Goal: Information Seeking & Learning: Learn about a topic

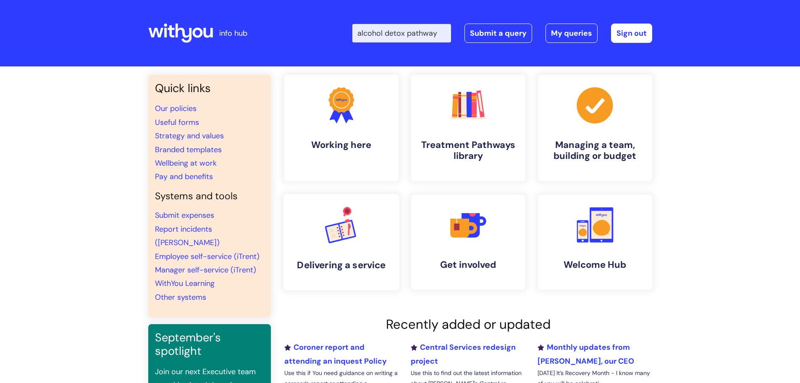
click at [316, 247] on link ".cls-1{font-family:DMSans-Bold, 'DM Sans';font-size:43.1802px;font-weight:700;}…" at bounding box center [341, 242] width 116 height 97
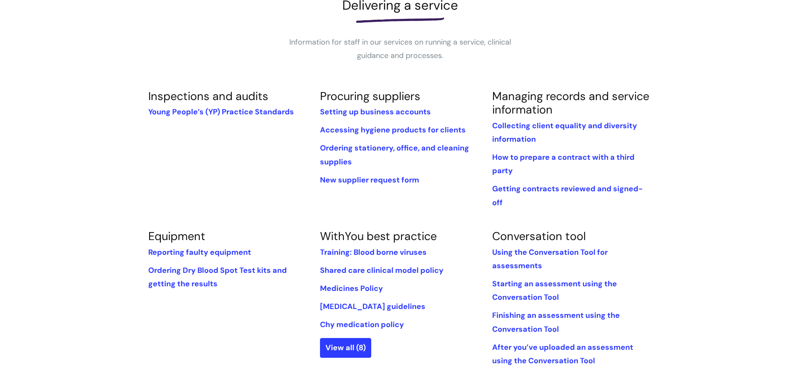
scroll to position [210, 0]
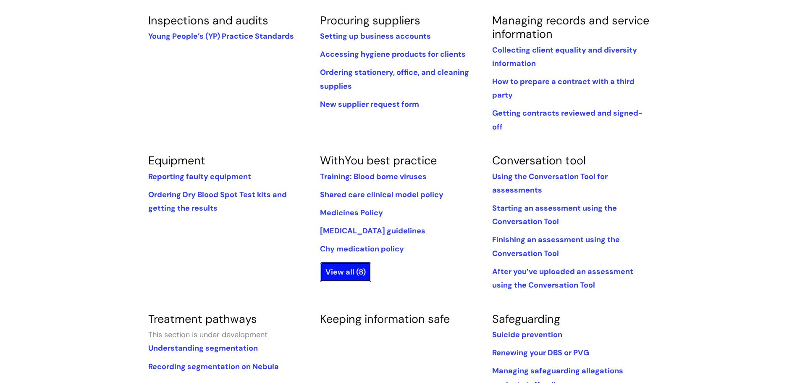
click at [351, 262] on link "View all (8)" at bounding box center [345, 271] width 51 height 19
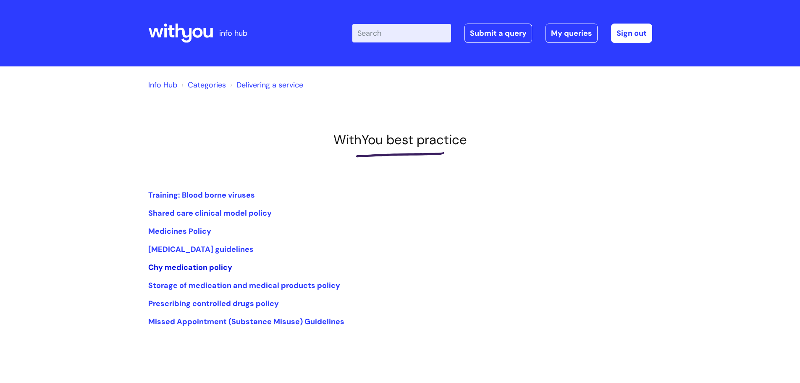
click at [210, 266] on link "Chy medication policy" at bounding box center [190, 267] width 84 height 10
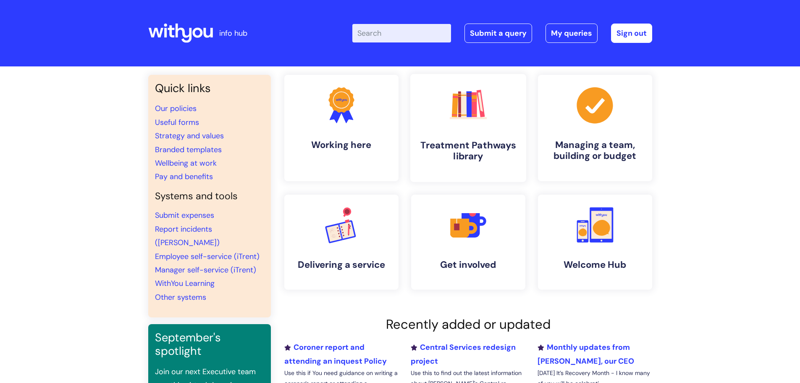
click at [480, 154] on h4 "Treatment Pathways library" at bounding box center [468, 150] width 102 height 23
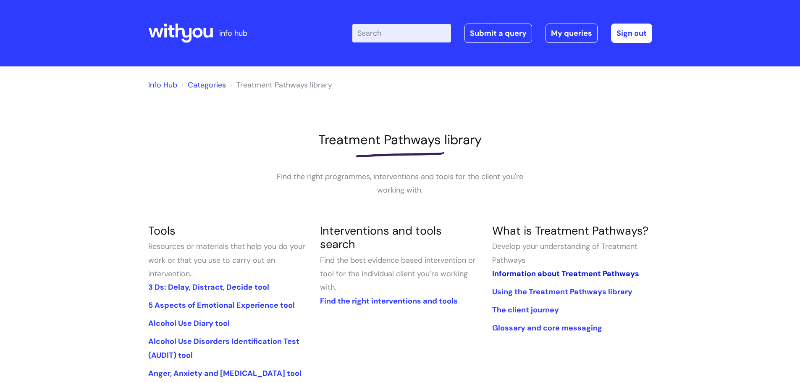
click at [622, 273] on link "Information about Treatment Pathways" at bounding box center [565, 273] width 147 height 10
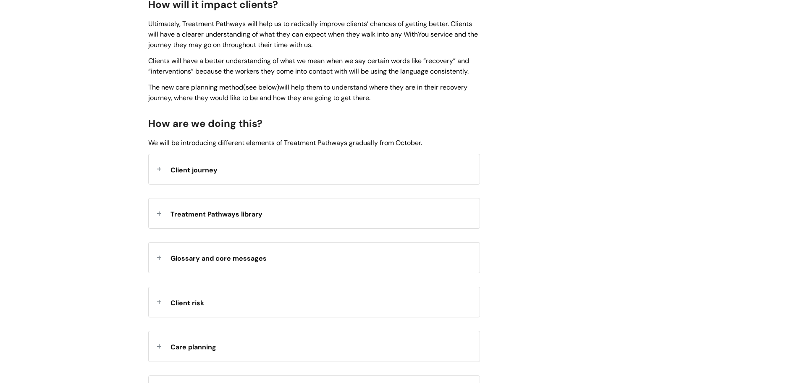
scroll to position [840, 0]
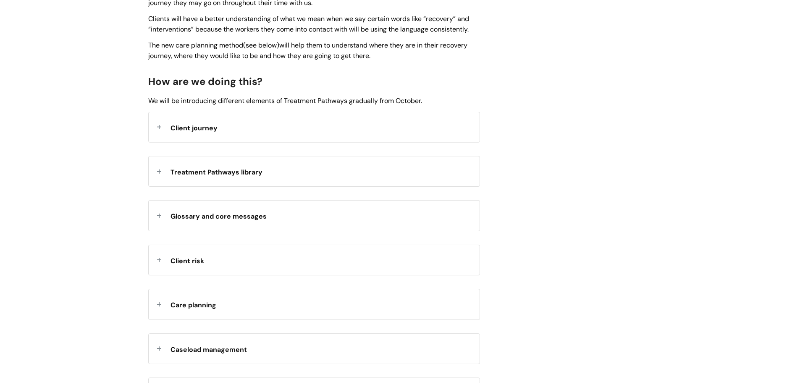
click at [185, 131] on span "Client journey" at bounding box center [194, 127] width 47 height 9
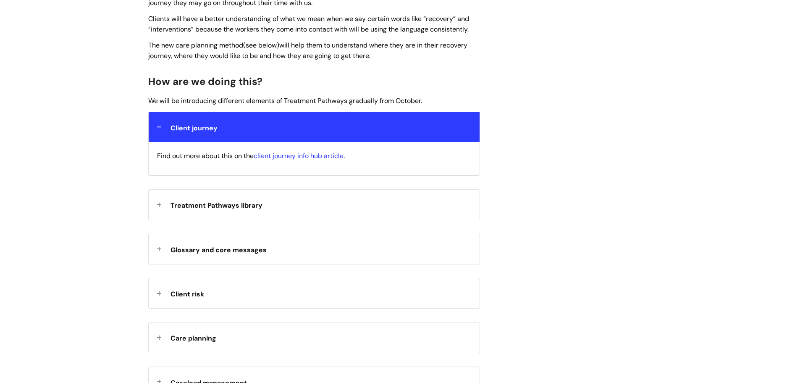
click at [178, 201] on span "Treatment Pathways library" at bounding box center [217, 205] width 92 height 9
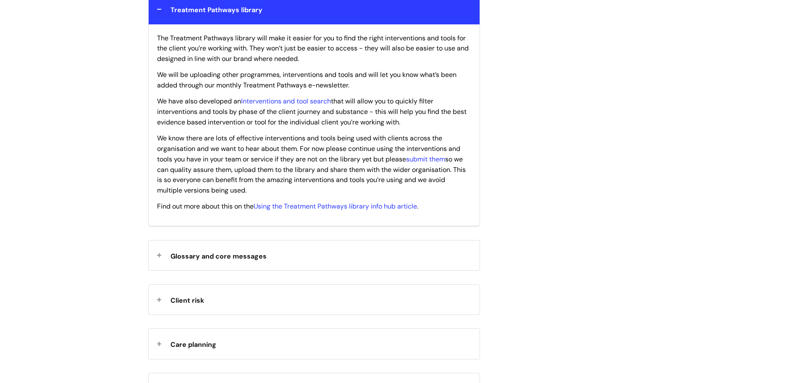
scroll to position [1092, 0]
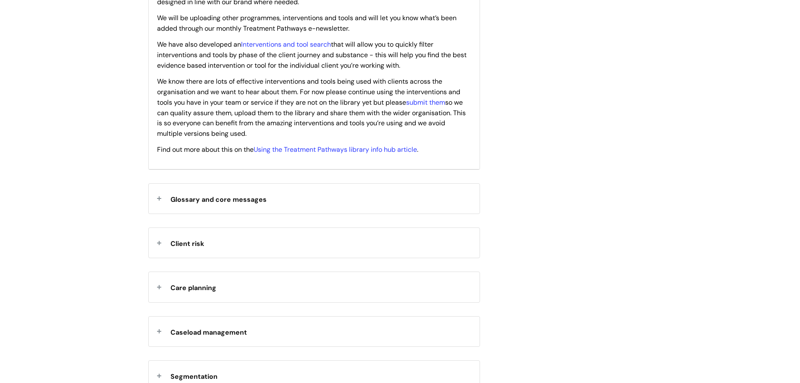
click at [206, 197] on span "Glossary and core messages" at bounding box center [219, 199] width 96 height 9
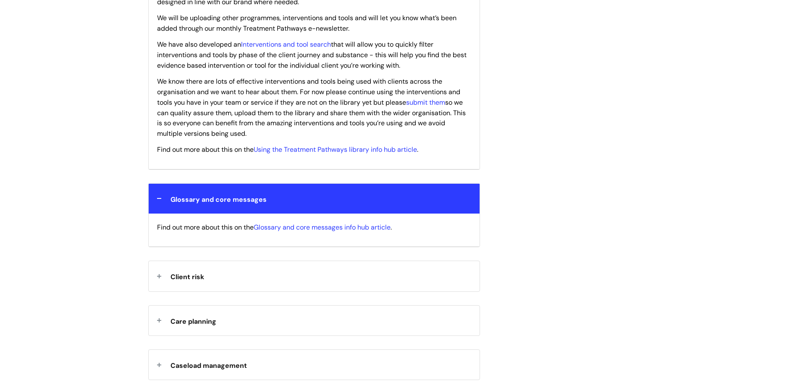
click at [193, 274] on span "Client risk" at bounding box center [188, 276] width 34 height 9
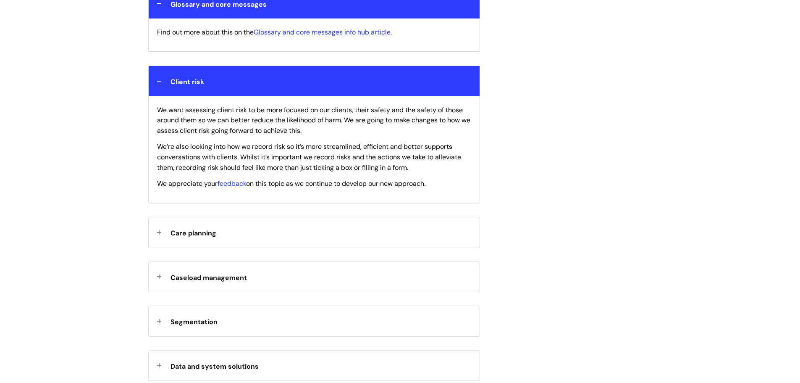
scroll to position [1302, 0]
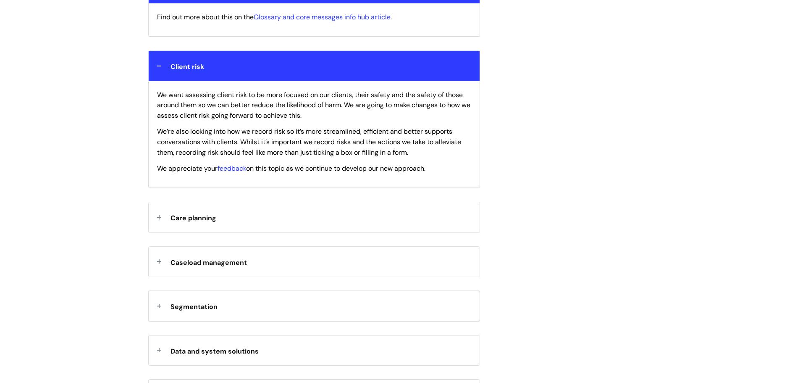
click at [202, 226] on div "Care planning" at bounding box center [314, 217] width 331 height 30
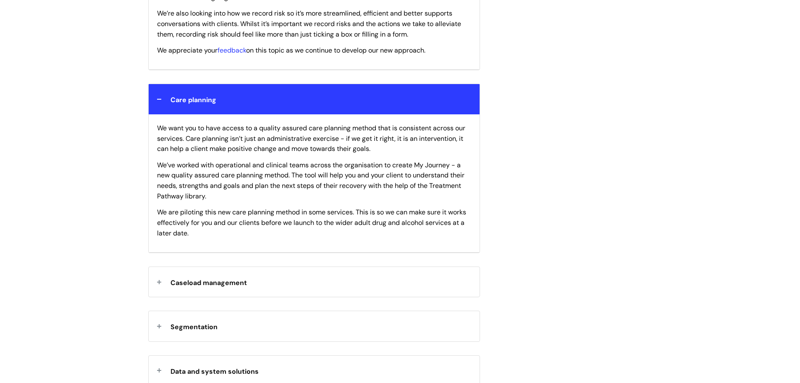
scroll to position [1428, 0]
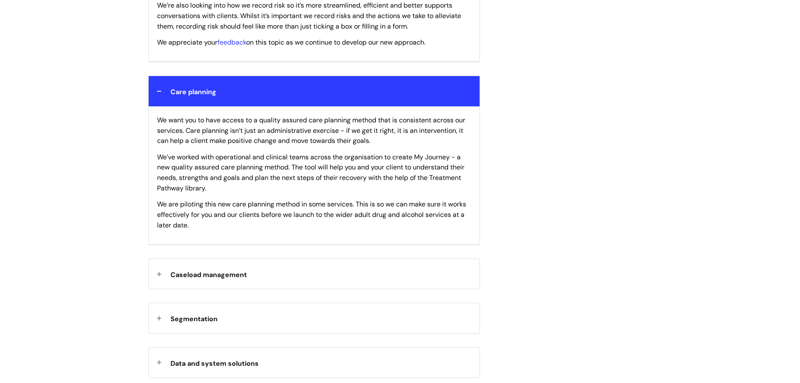
click at [208, 270] on strong "Caseload management" at bounding box center [209, 273] width 76 height 13
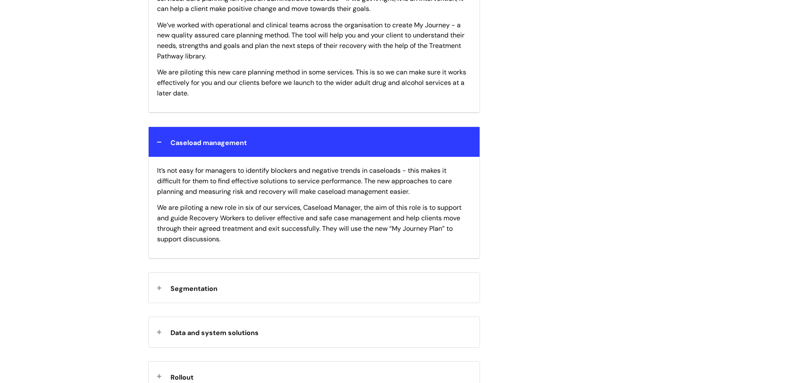
scroll to position [1596, 0]
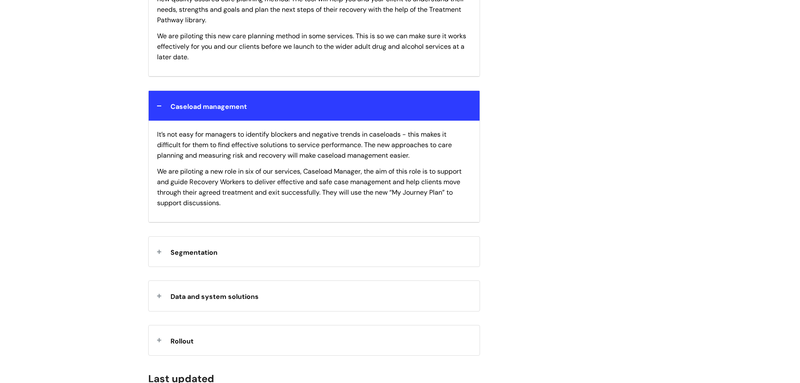
click at [222, 250] on div "Segmentation" at bounding box center [314, 251] width 331 height 30
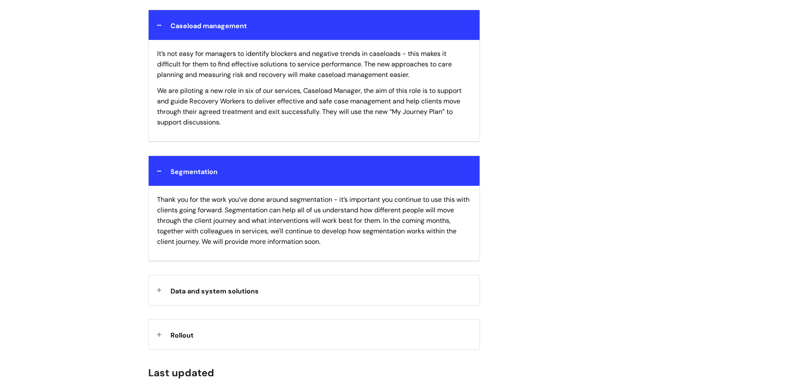
scroll to position [1680, 0]
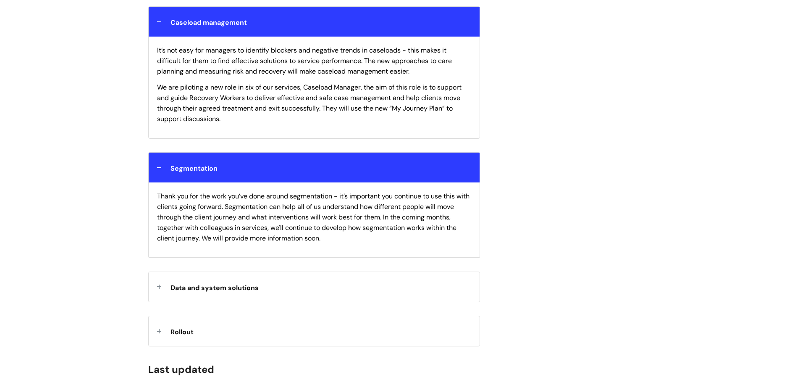
click at [156, 165] on div "Segmentation" at bounding box center [314, 167] width 331 height 30
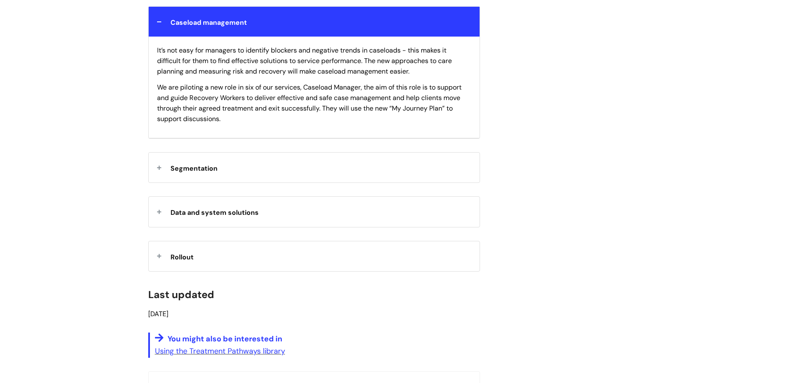
click at [161, 20] on div "Caseload management" at bounding box center [314, 22] width 331 height 30
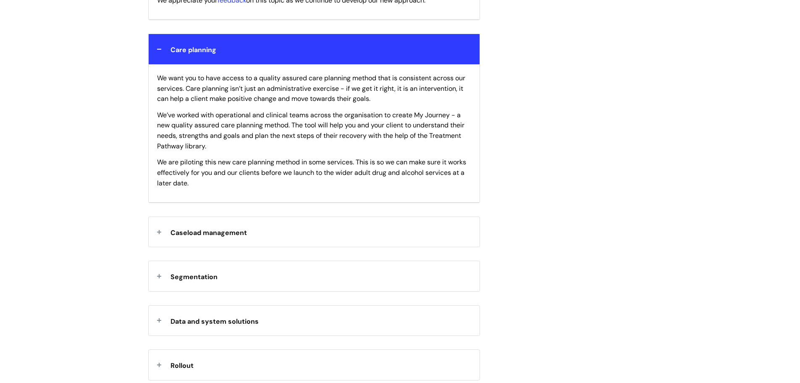
scroll to position [1428, 0]
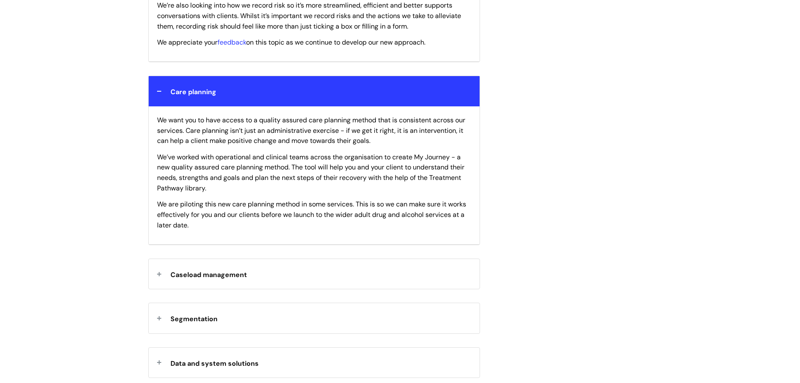
click at [163, 87] on div "Care planning" at bounding box center [314, 91] width 331 height 30
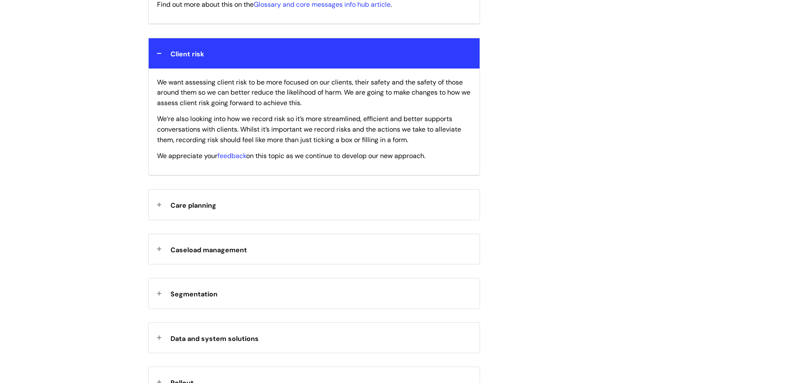
scroll to position [1302, 0]
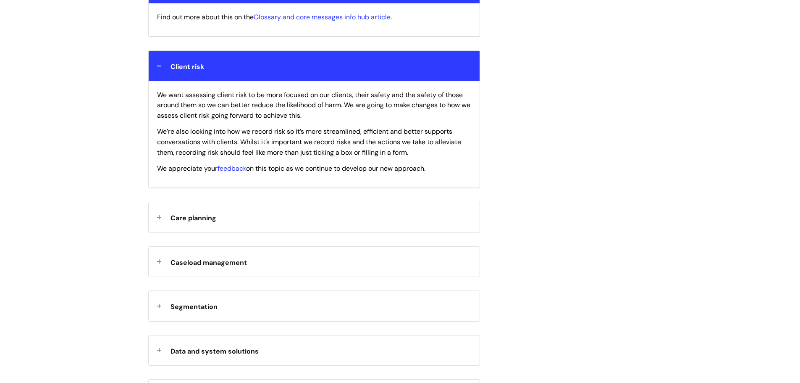
click at [160, 69] on div "Client risk" at bounding box center [314, 66] width 331 height 30
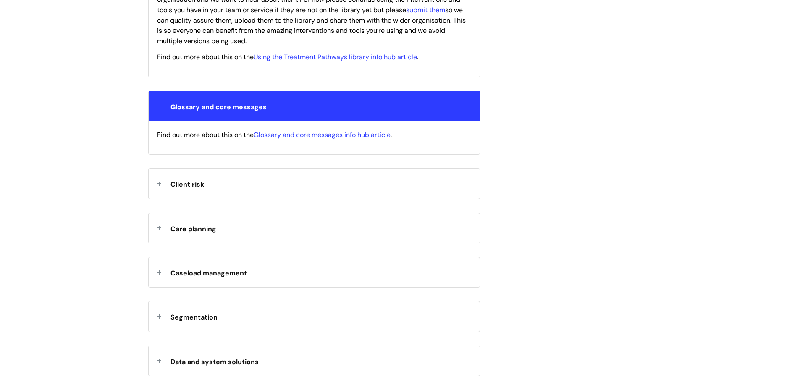
scroll to position [1176, 0]
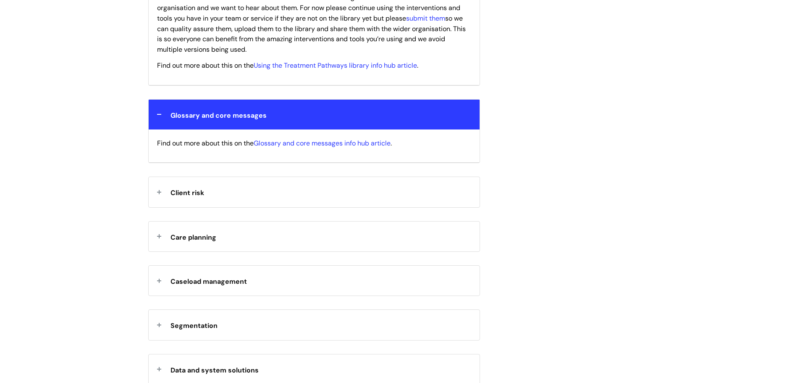
click at [159, 110] on div "Glossary and core messages" at bounding box center [314, 115] width 331 height 30
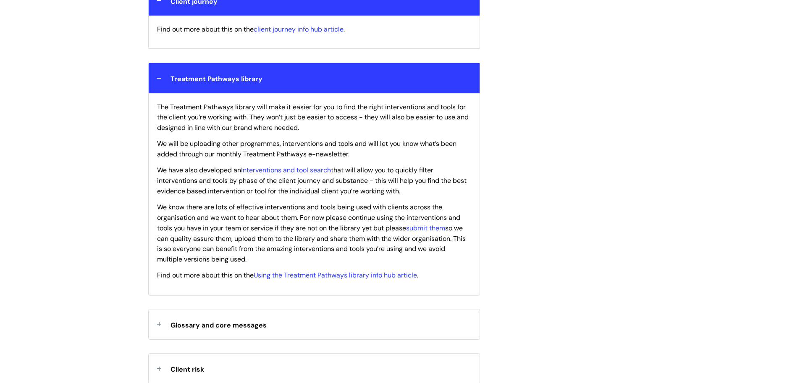
scroll to position [966, 0]
click at [160, 84] on div "Treatment Pathways library" at bounding box center [314, 78] width 331 height 30
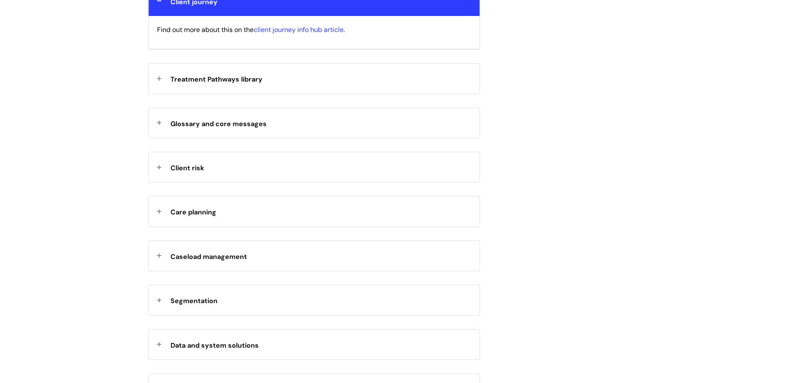
scroll to position [882, 0]
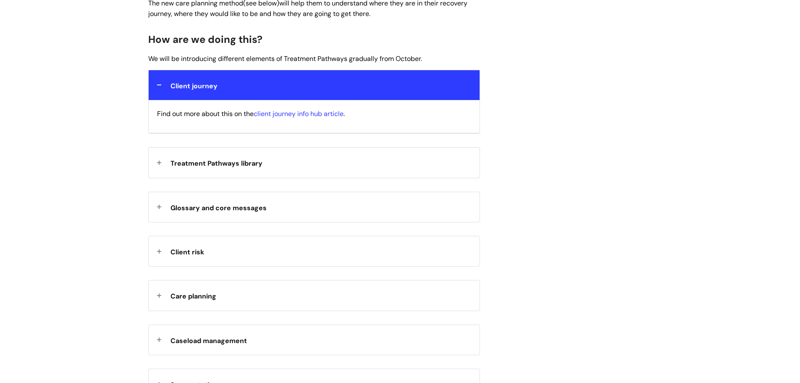
click at [158, 89] on div "Client journey" at bounding box center [314, 85] width 331 height 30
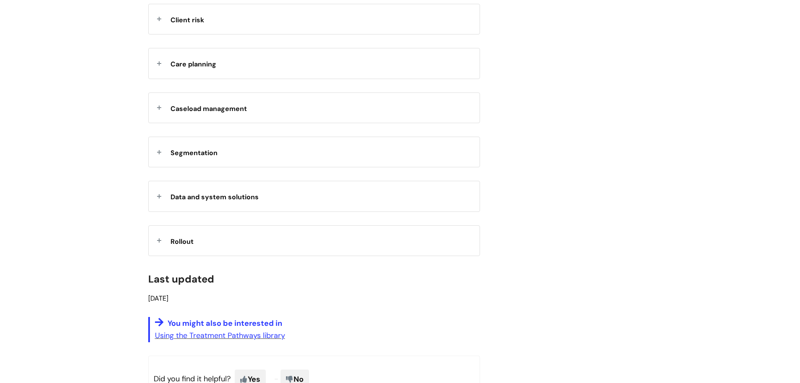
scroll to position [1092, 0]
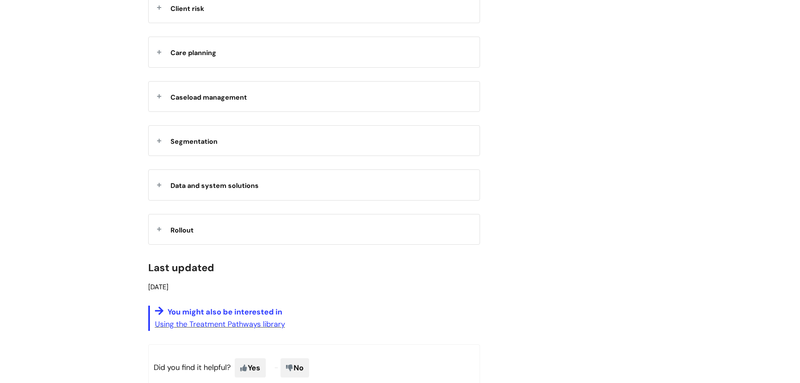
click at [226, 184] on span "Data and system solutions" at bounding box center [215, 185] width 88 height 9
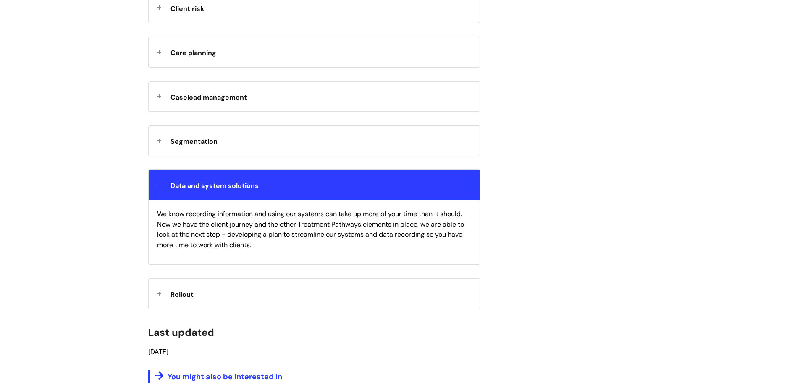
click at [169, 193] on div "Data and system solutions" at bounding box center [314, 185] width 331 height 30
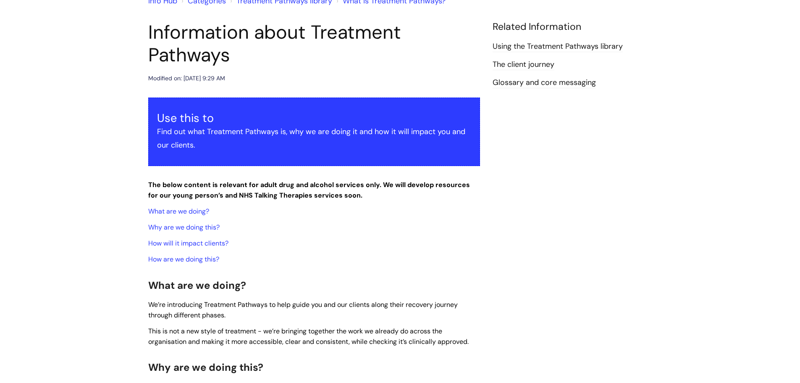
scroll to position [0, 0]
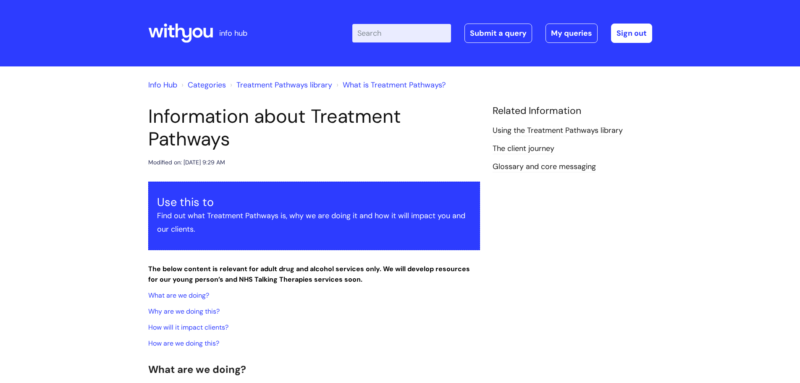
click at [283, 86] on link "Treatment Pathways library" at bounding box center [284, 85] width 96 height 10
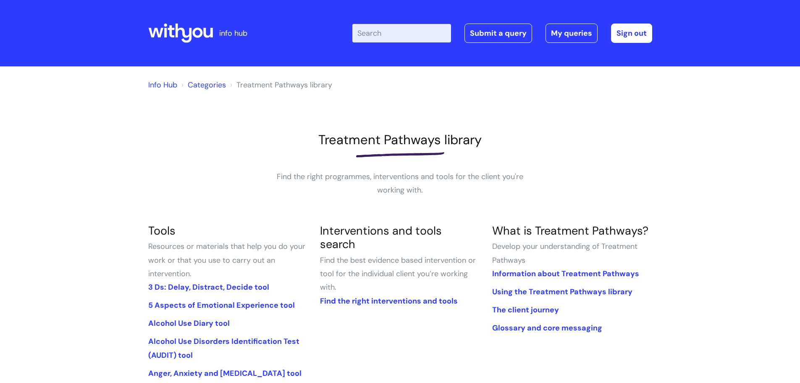
click at [207, 89] on link "Categories" at bounding box center [207, 85] width 38 height 10
